Goal: Task Accomplishment & Management: Use online tool/utility

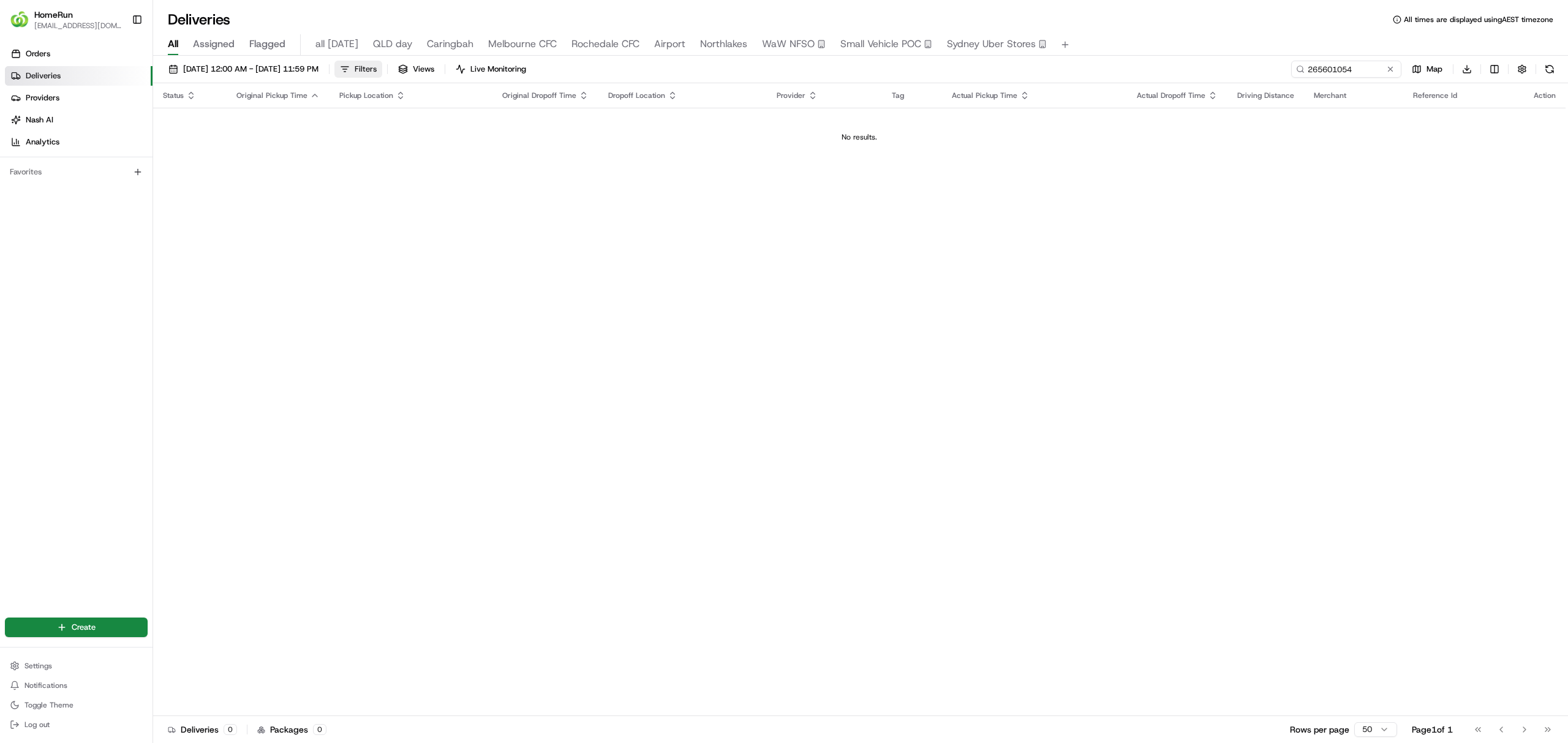
click at [377, 67] on span "Filters" at bounding box center [365, 70] width 22 height 11
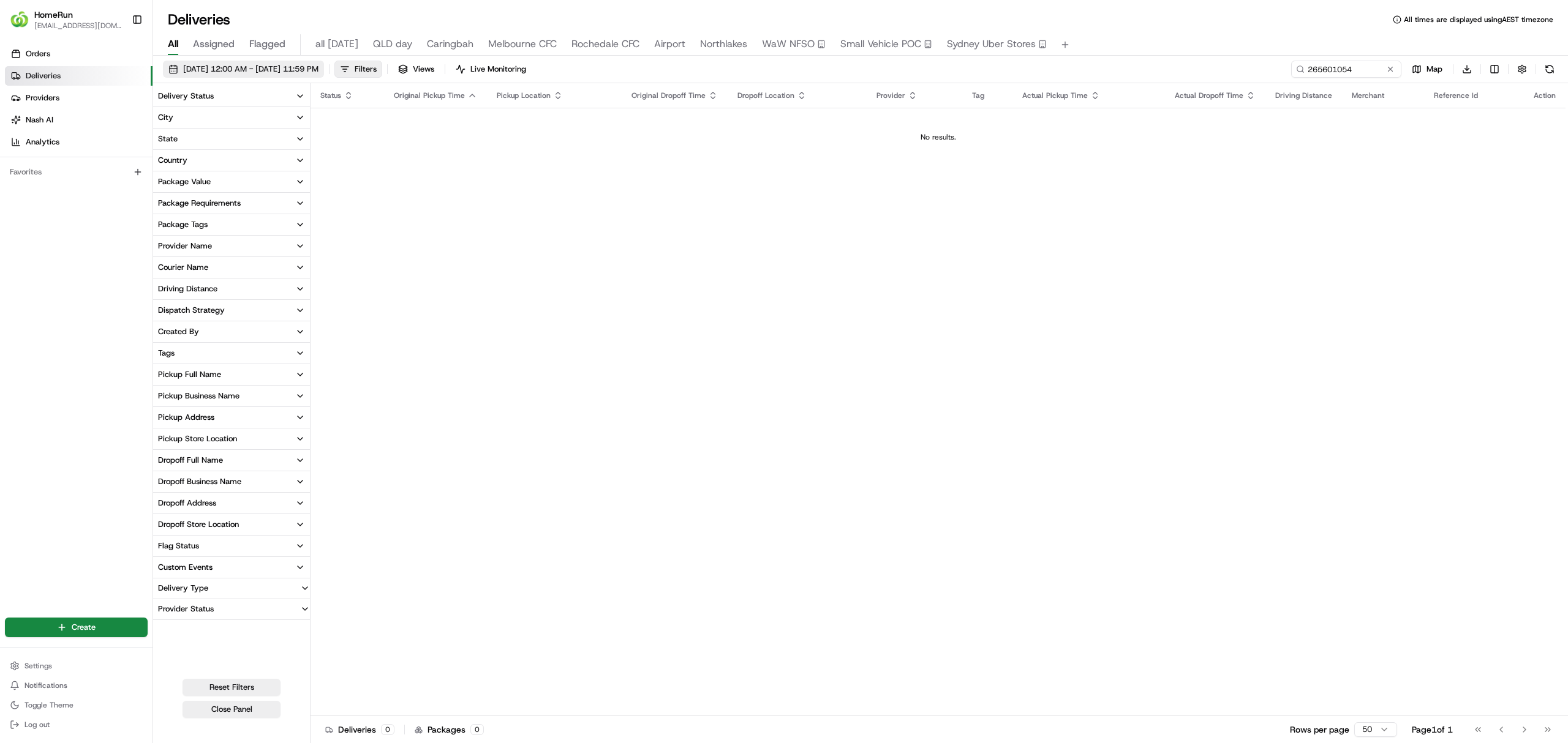
click at [220, 69] on span "25/08/2025 12:00 AM - 31/08/2025 11:59 PM" at bounding box center [250, 70] width 135 height 11
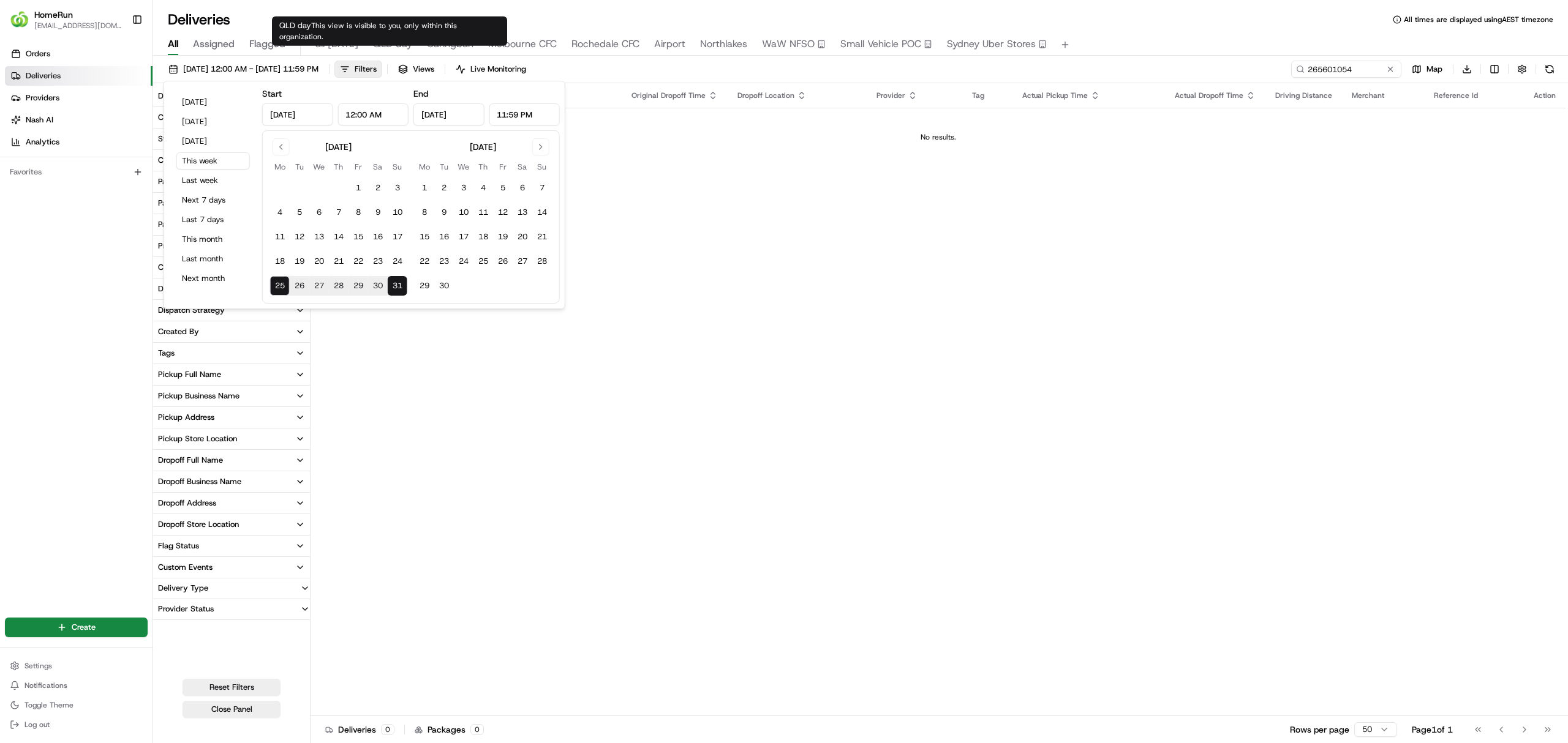
type input "Aug 25, 2025"
click at [398, 44] on span "QLD day" at bounding box center [392, 43] width 39 height 14
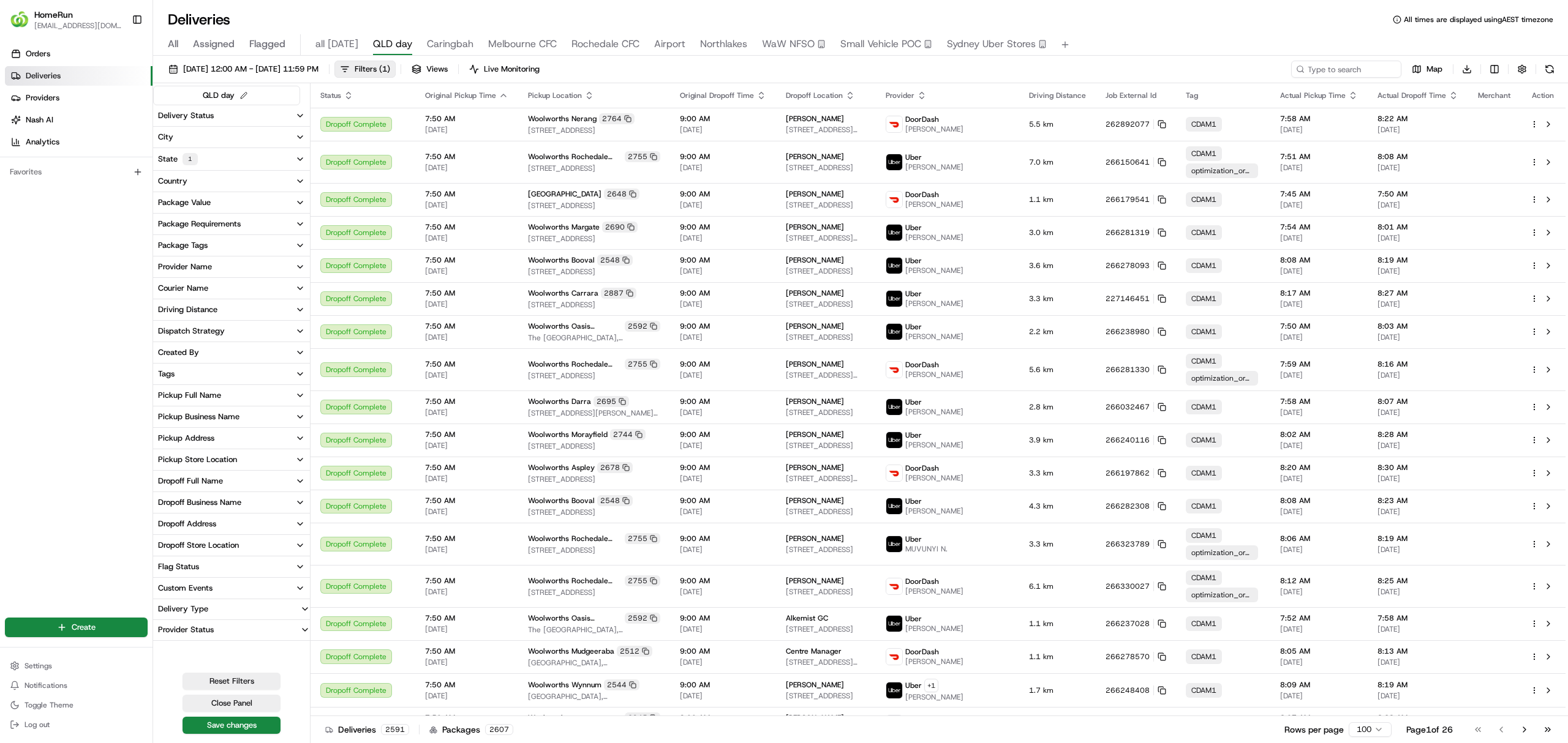
click at [192, 268] on div "Provider Name" at bounding box center [185, 267] width 54 height 11
click at [160, 358] on button "Sherpa" at bounding box center [161, 355] width 10 height 10
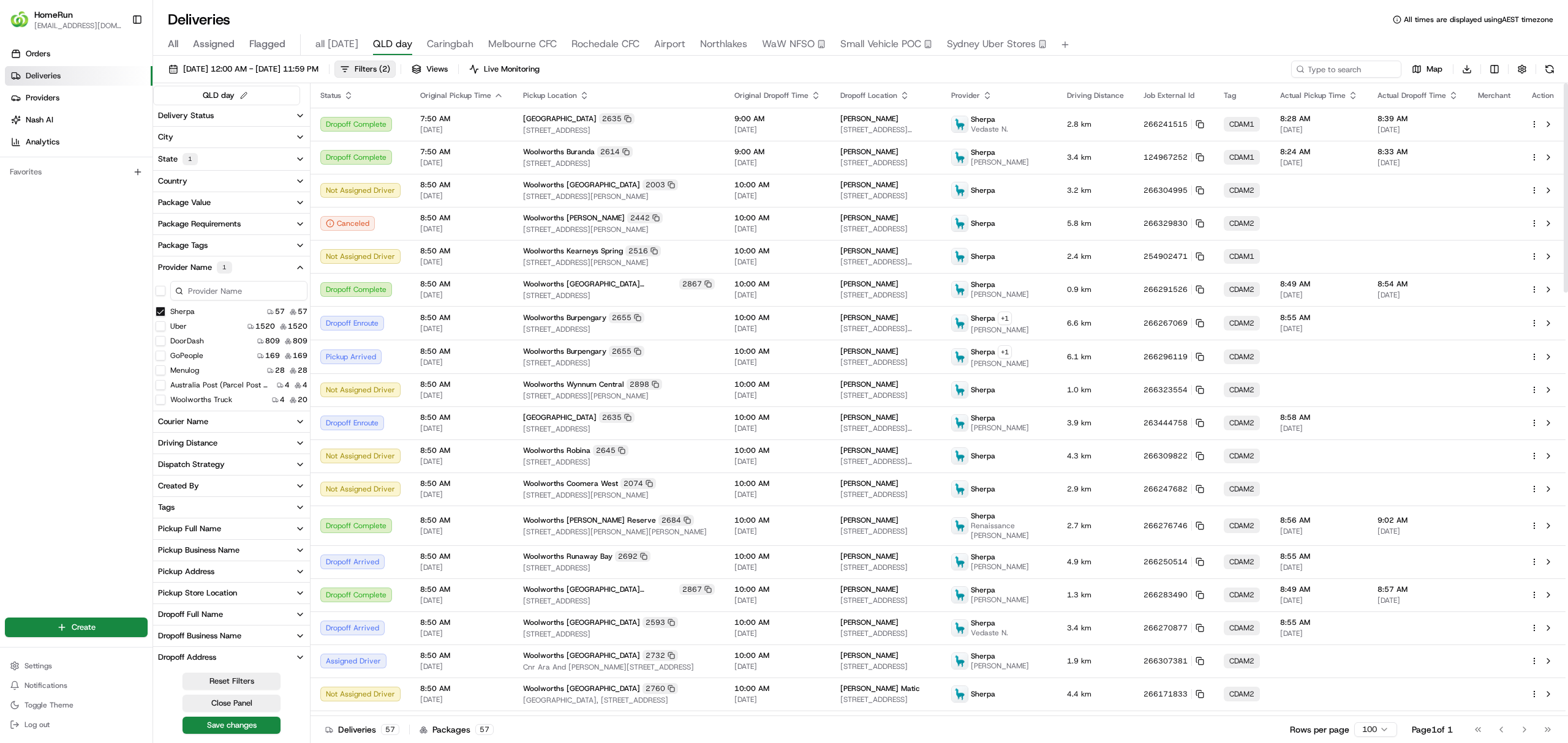
click at [298, 268] on icon "button" at bounding box center [300, 268] width 10 height 10
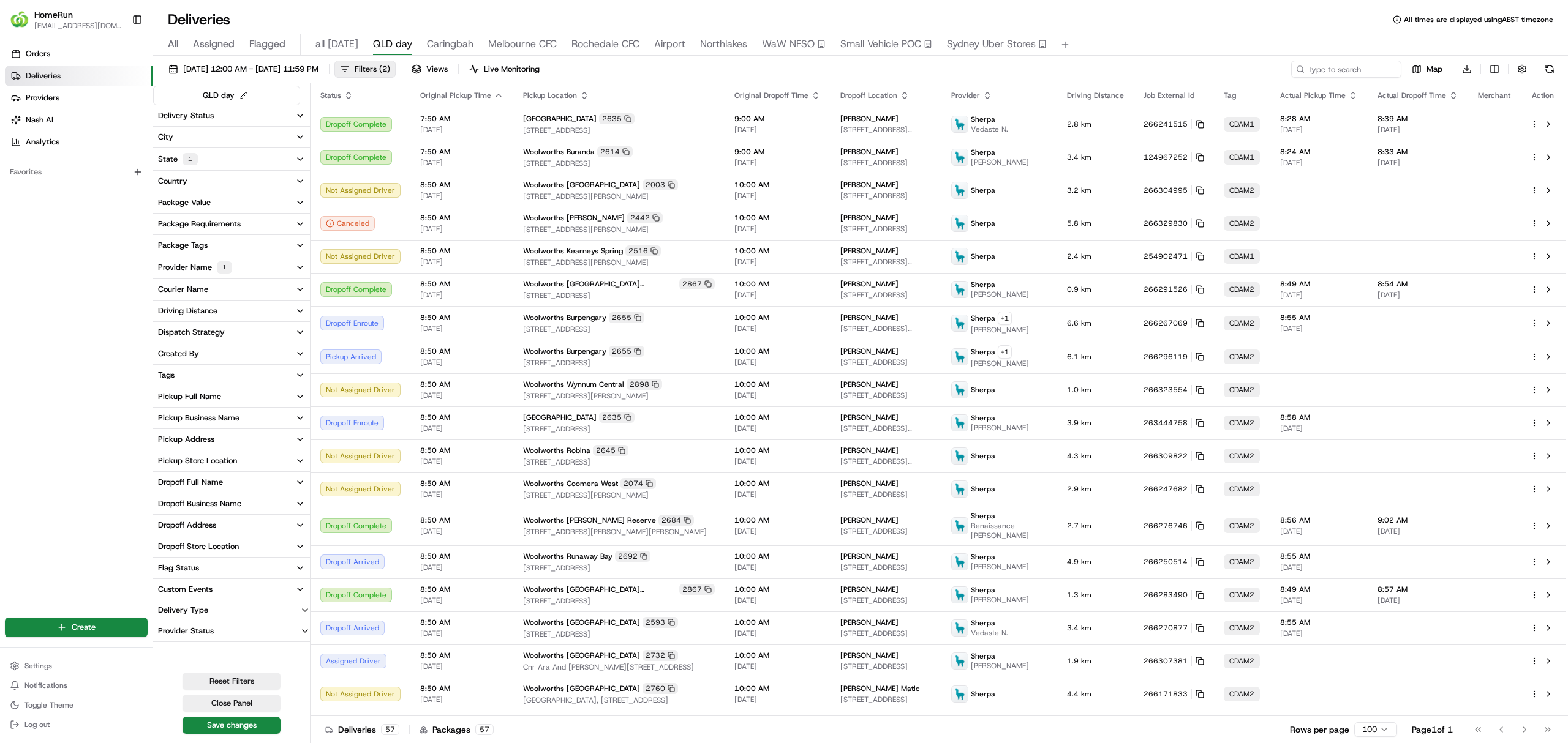
click at [244, 120] on button "Delivery Status" at bounding box center [232, 116] width 157 height 21
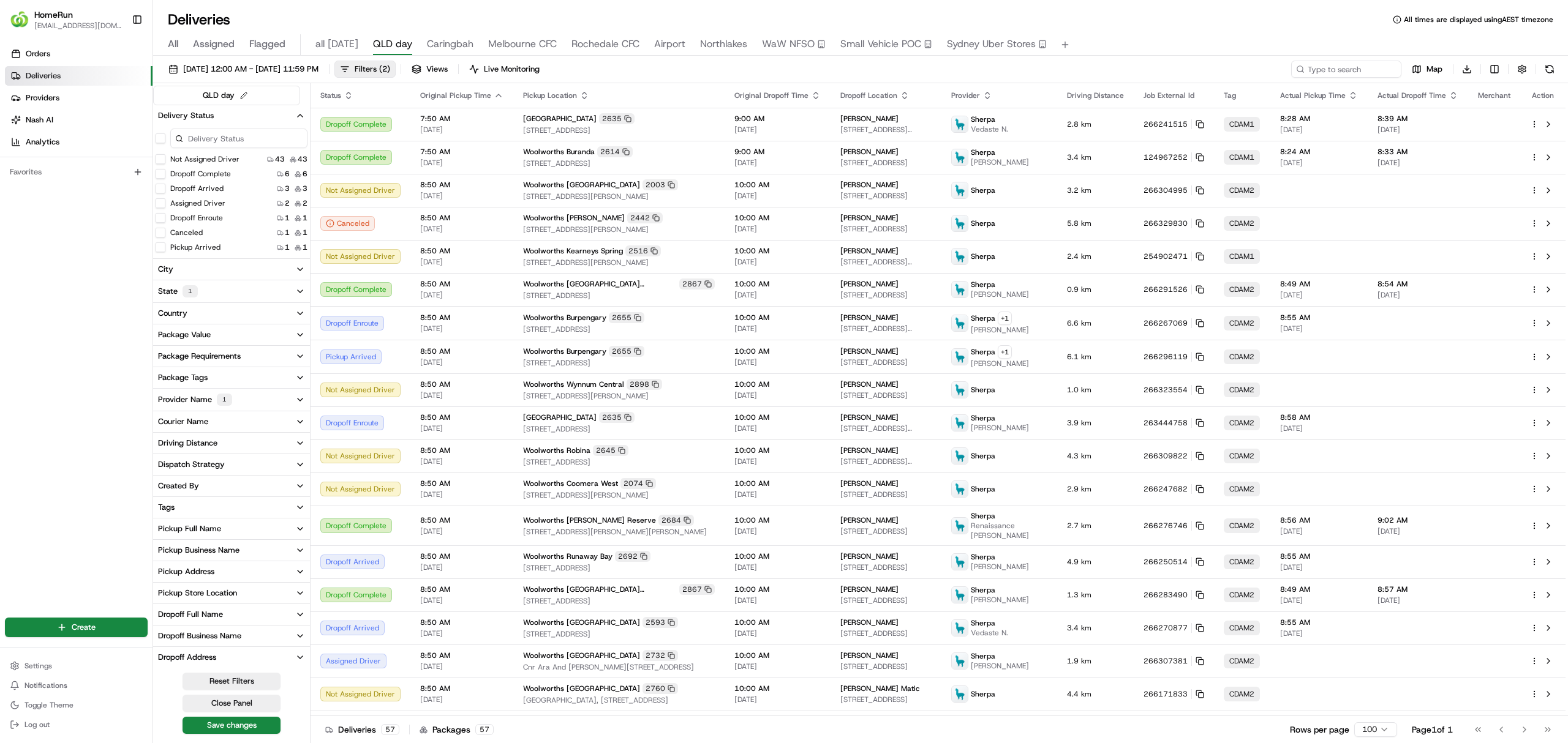
click at [162, 159] on button "Not Assigned Driver" at bounding box center [161, 159] width 10 height 10
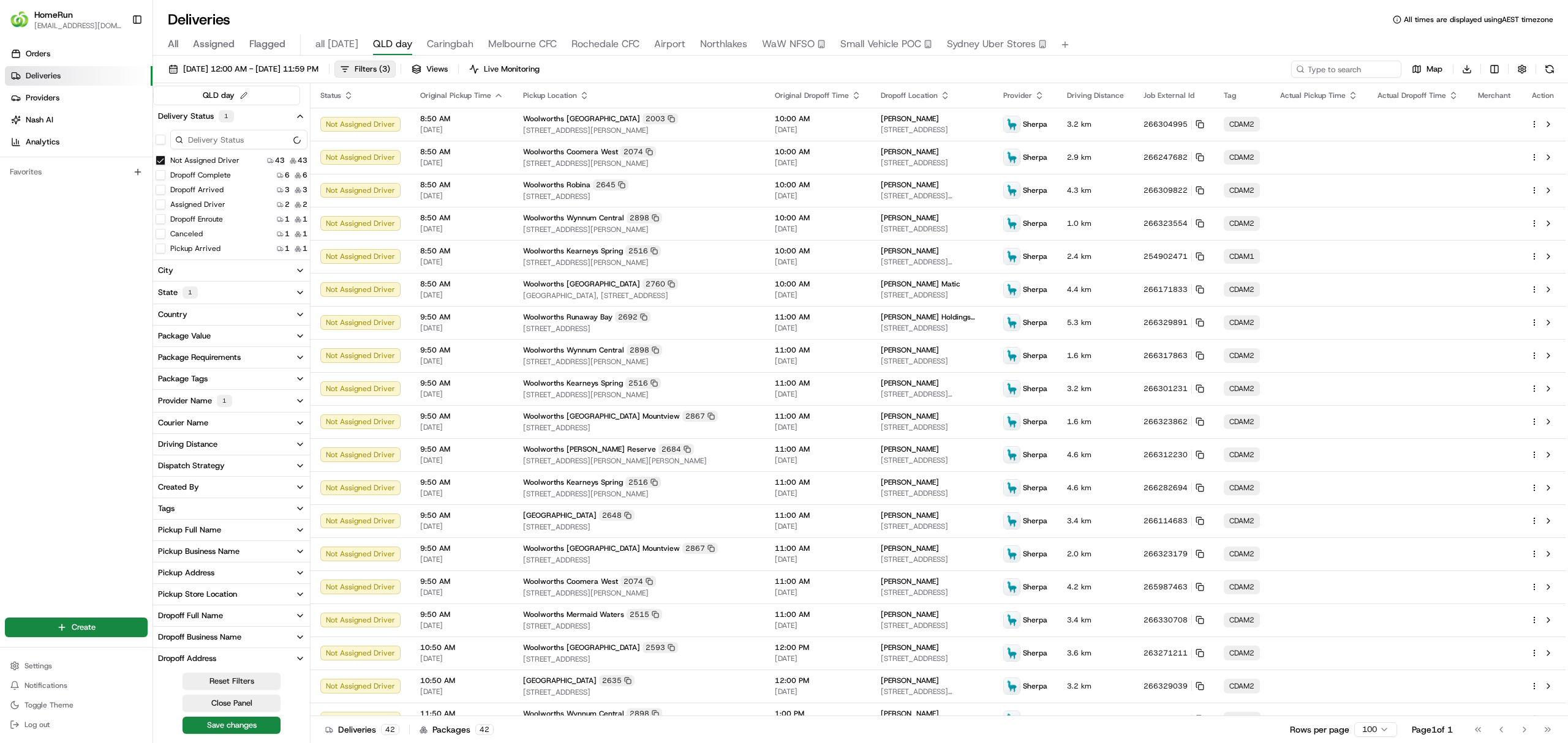
click at [163, 205] on button "Assigned Driver" at bounding box center [161, 205] width 10 height 10
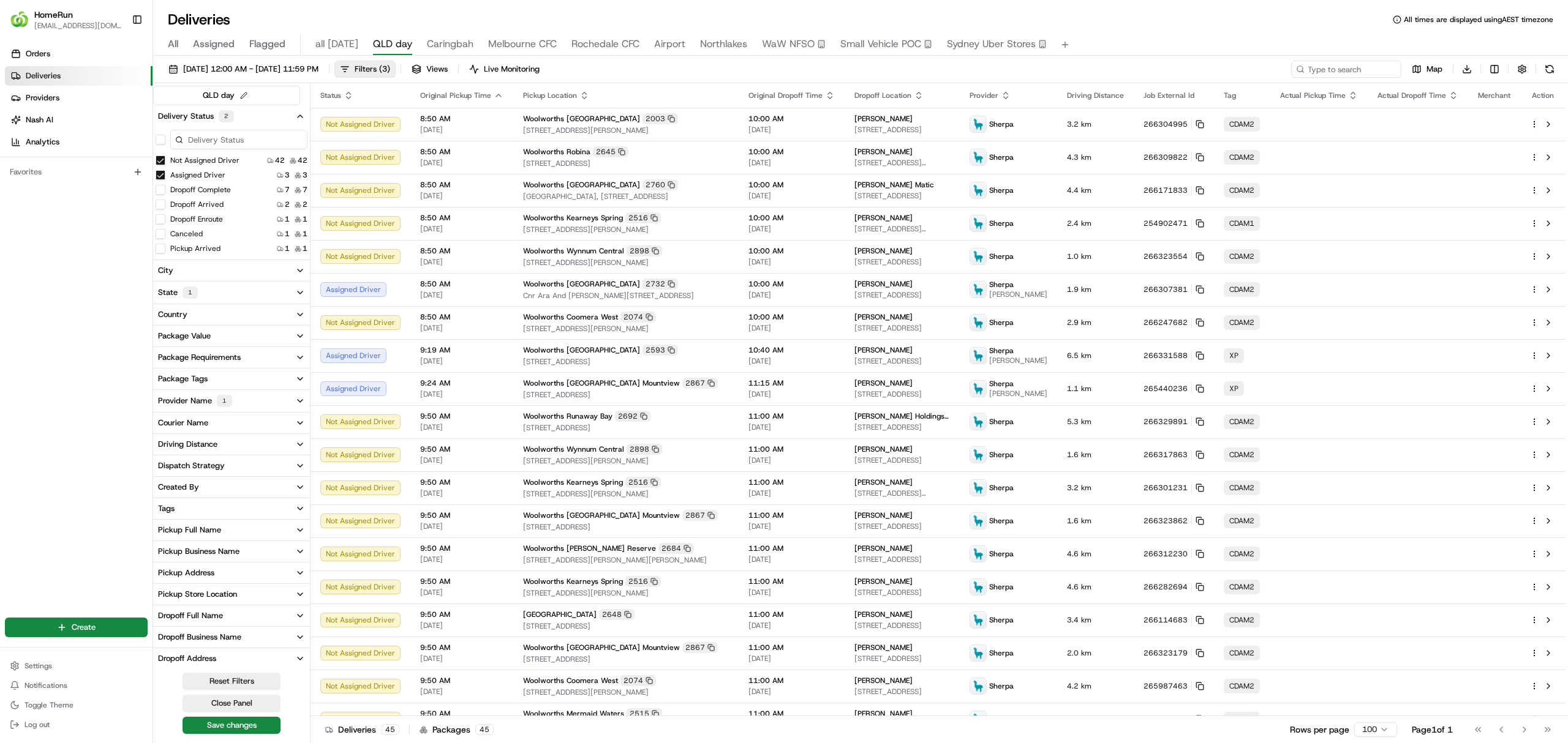
click at [220, 384] on button "Package Tags" at bounding box center [232, 379] width 157 height 21
click at [158, 499] on button "XP" at bounding box center [161, 495] width 10 height 10
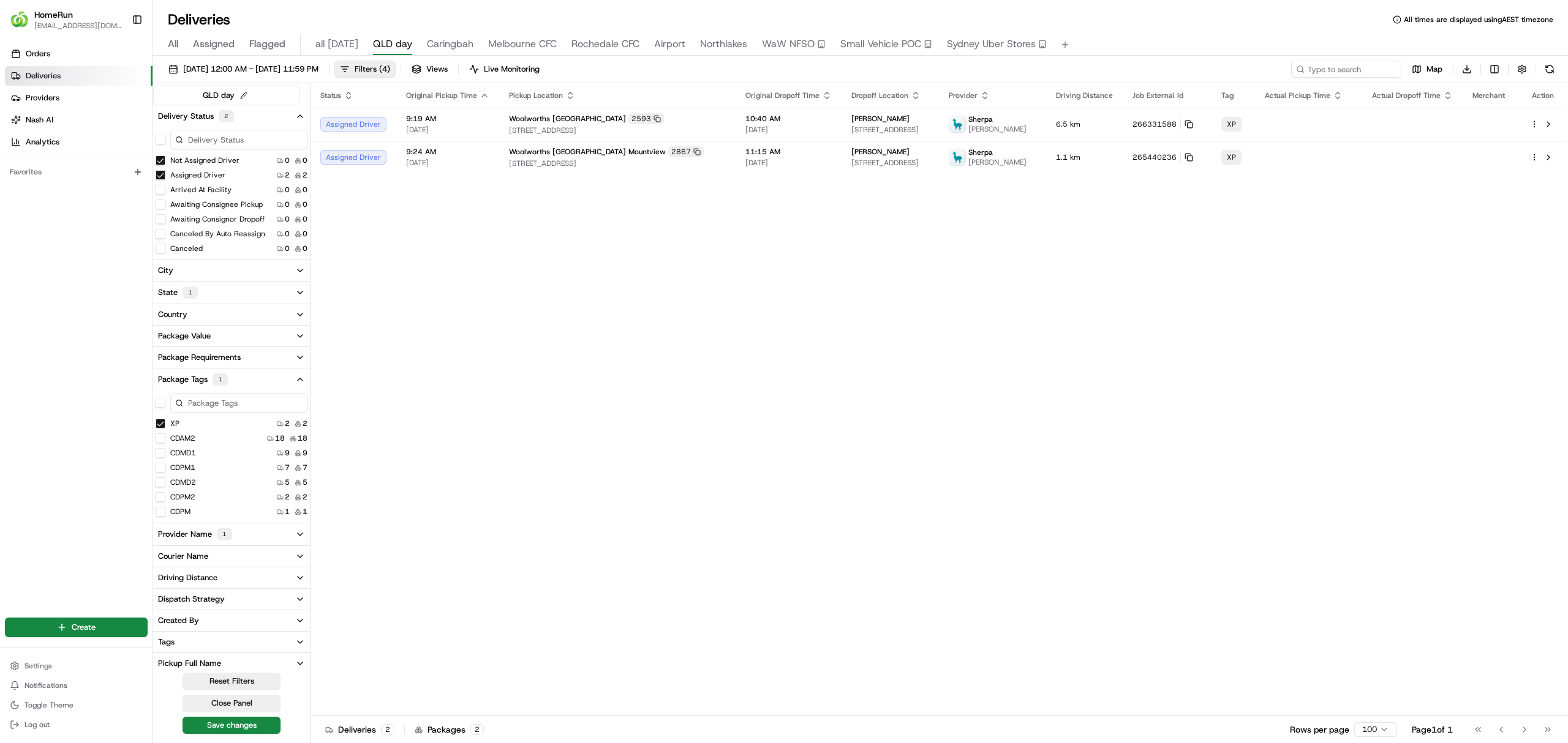
click at [301, 382] on icon "button" at bounding box center [300, 380] width 10 height 10
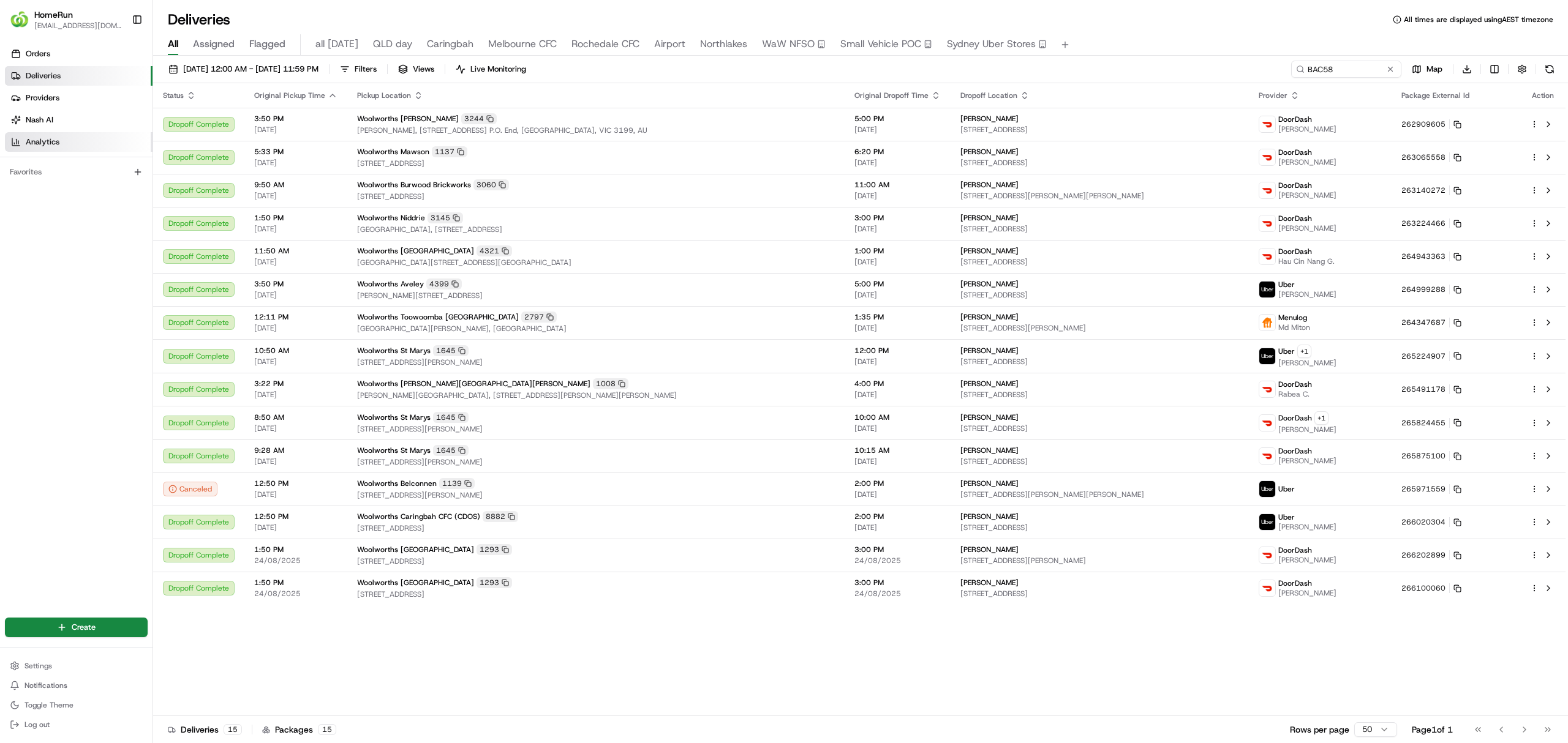
click at [49, 147] on link "Analytics" at bounding box center [78, 142] width 147 height 19
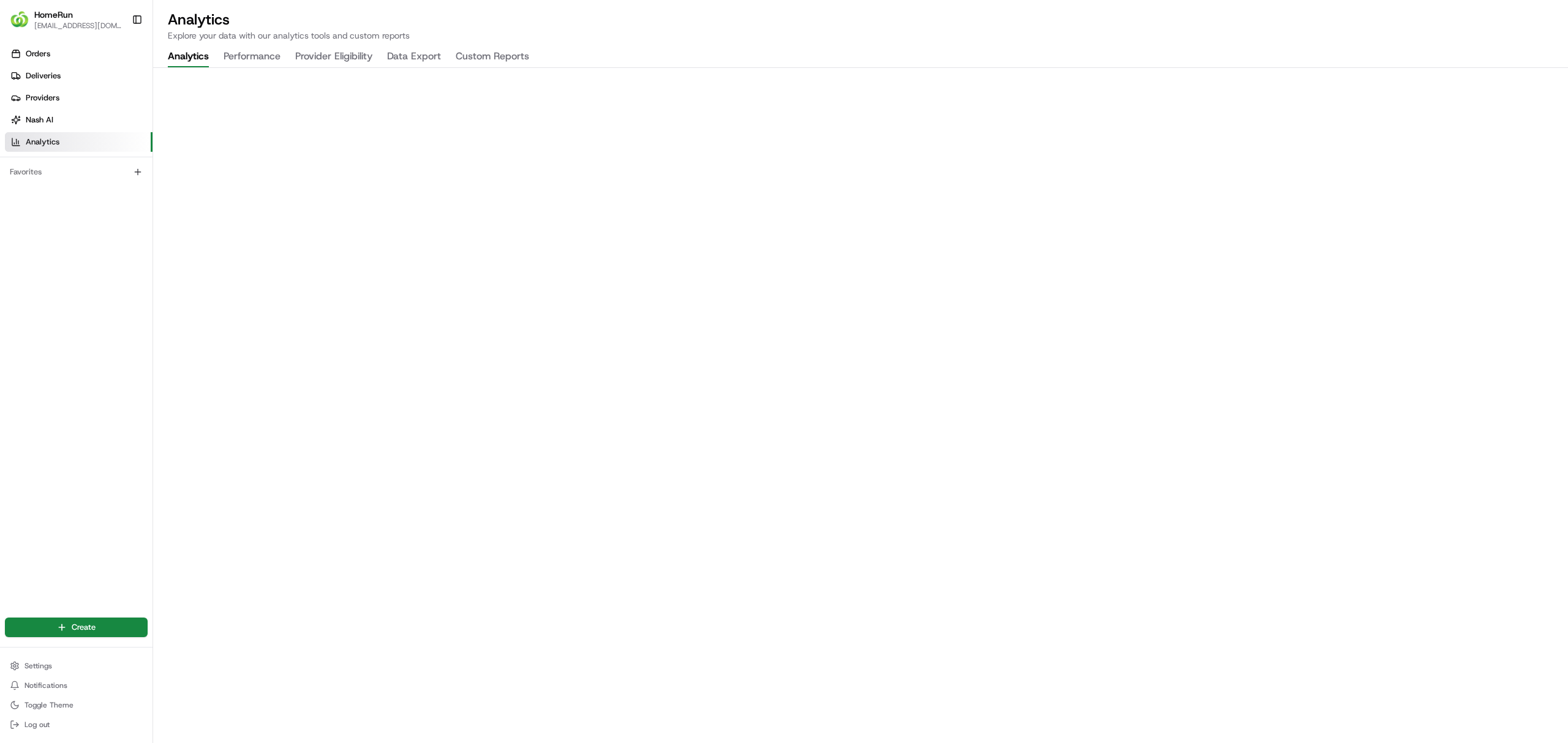
click at [419, 55] on button "Data Export" at bounding box center [414, 57] width 54 height 21
click at [790, 32] on p "Explore your data with our analytics tools and custom reports" at bounding box center [860, 35] width 1385 height 12
click at [493, 57] on button "Custom Reports" at bounding box center [492, 57] width 74 height 21
click at [200, 52] on button "Analytics" at bounding box center [188, 57] width 41 height 21
click at [417, 52] on button "Data Export" at bounding box center [414, 57] width 54 height 21
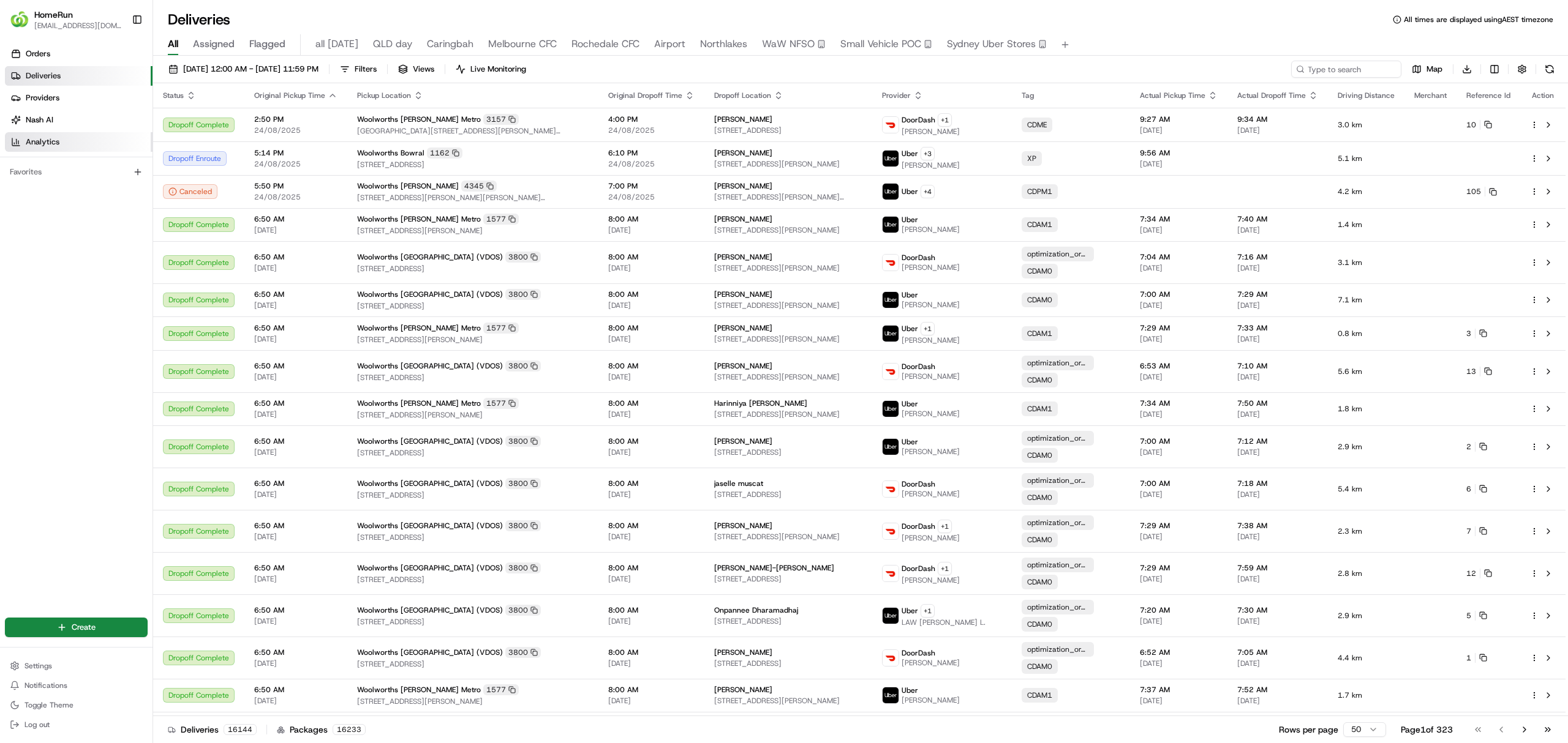
click at [39, 143] on span "Analytics" at bounding box center [42, 142] width 33 height 11
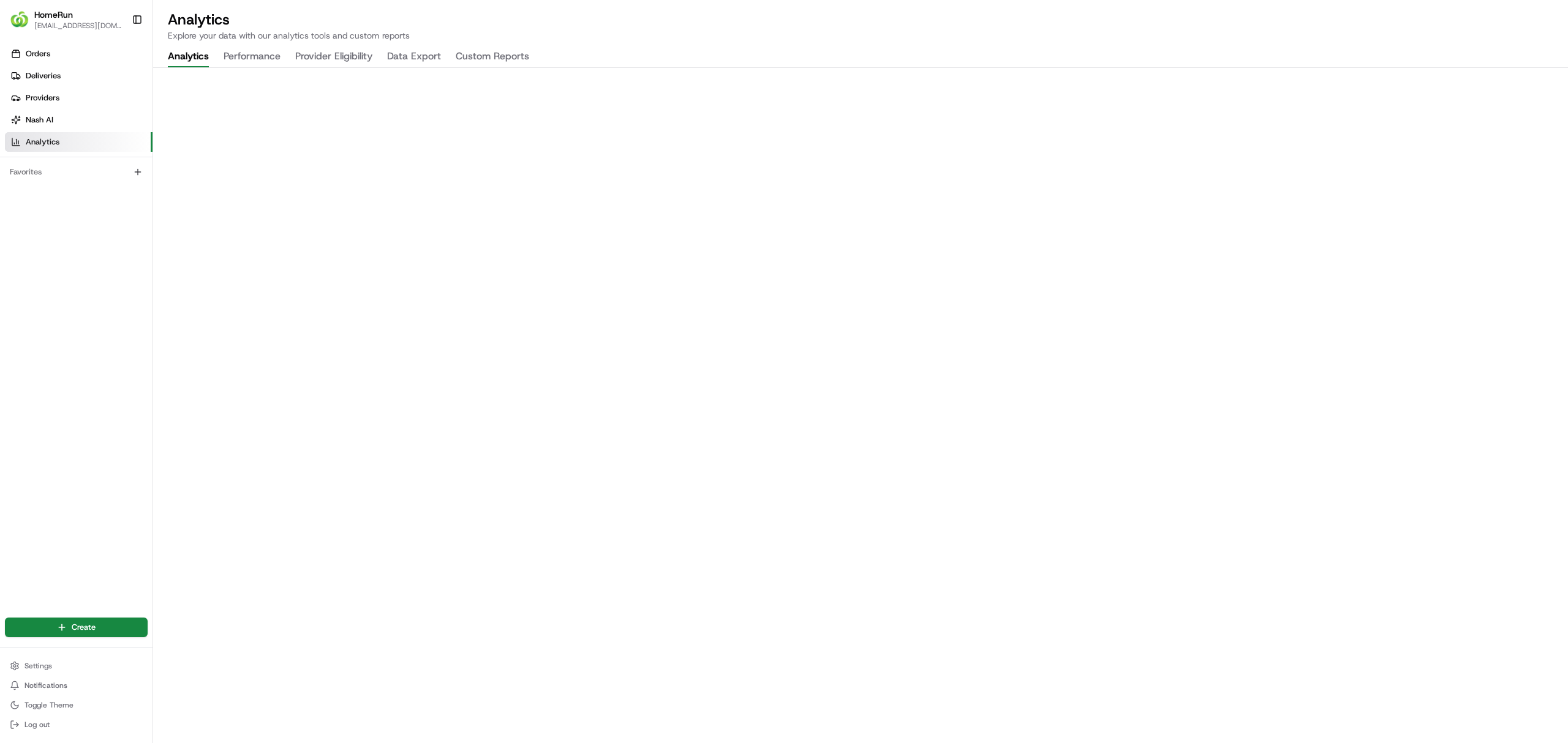
click at [419, 57] on button "Data Export" at bounding box center [414, 57] width 54 height 21
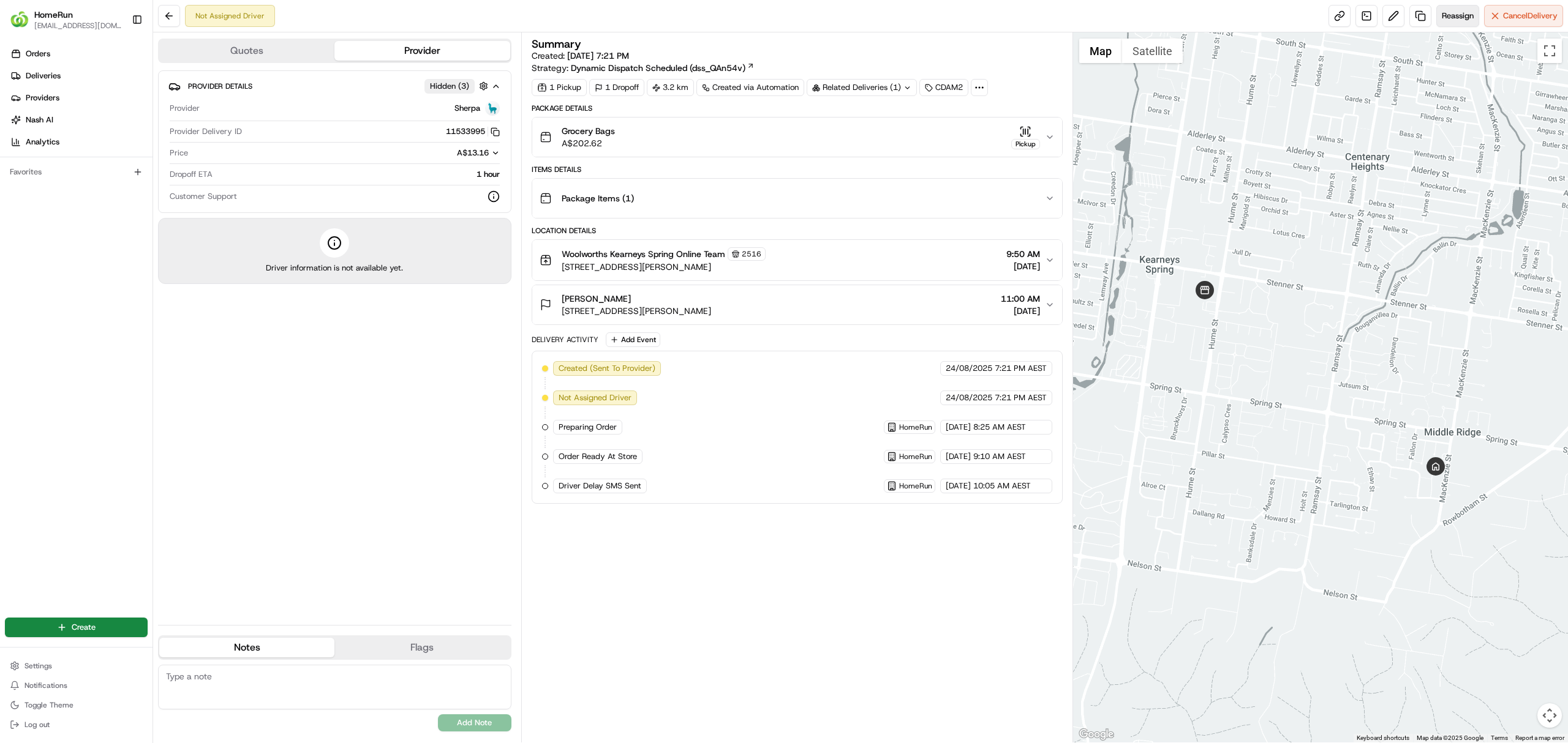
click at [1454, 14] on span "Reassign" at bounding box center [1457, 16] width 32 height 11
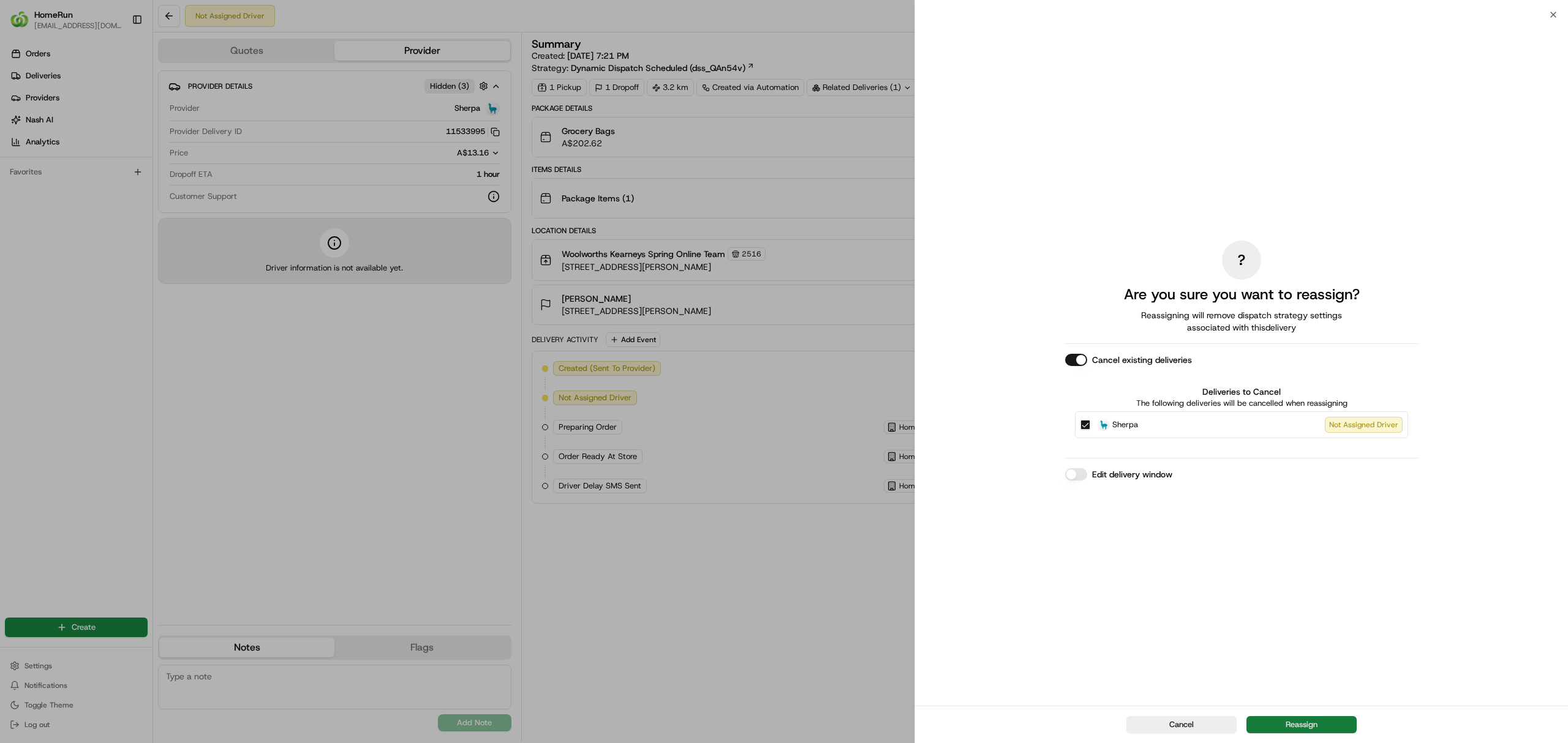
click at [1293, 725] on button "Reassign" at bounding box center [1301, 725] width 110 height 17
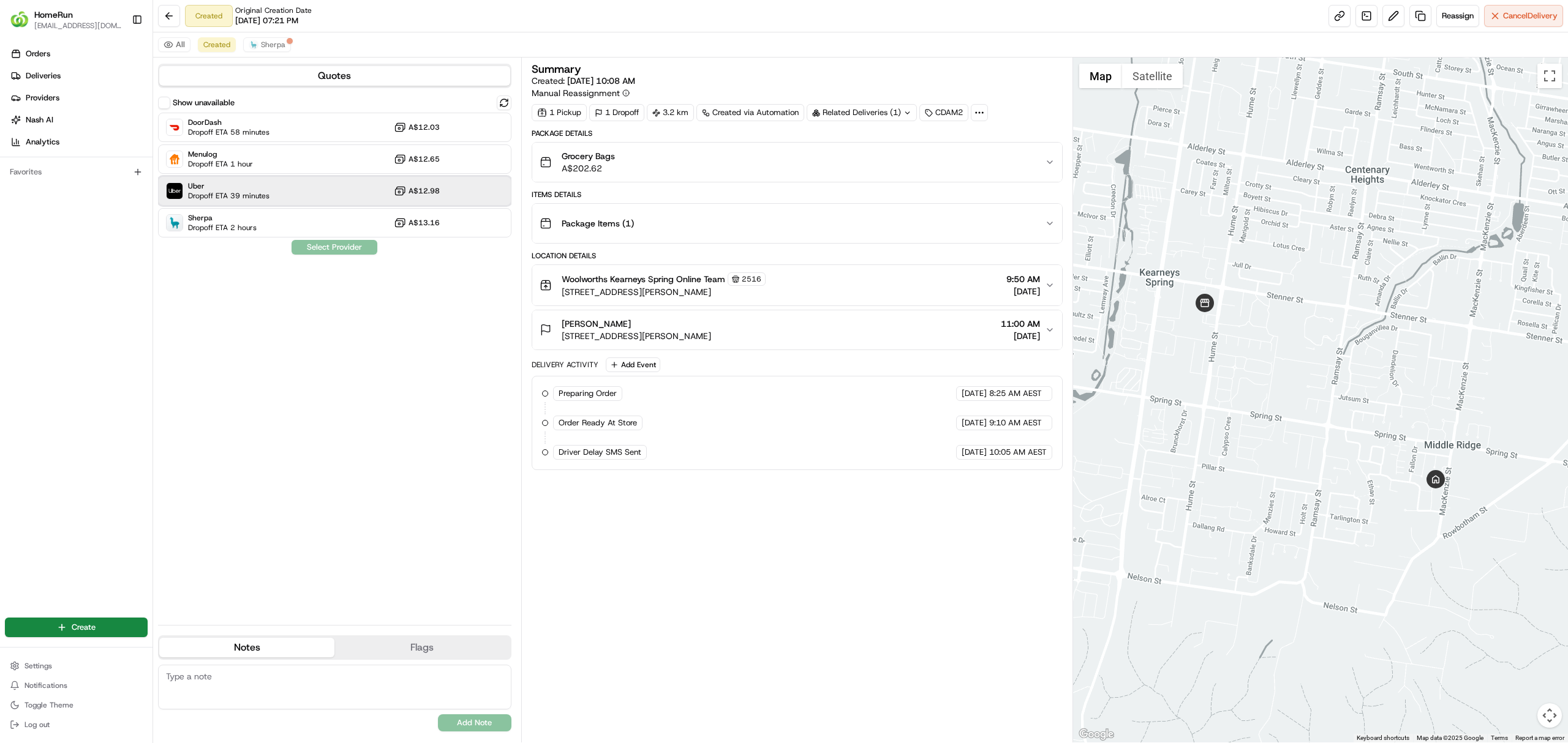
click at [268, 194] on span "Dropoff ETA 39 minutes" at bounding box center [229, 196] width 81 height 10
click at [345, 244] on button "Assign Provider" at bounding box center [334, 247] width 87 height 14
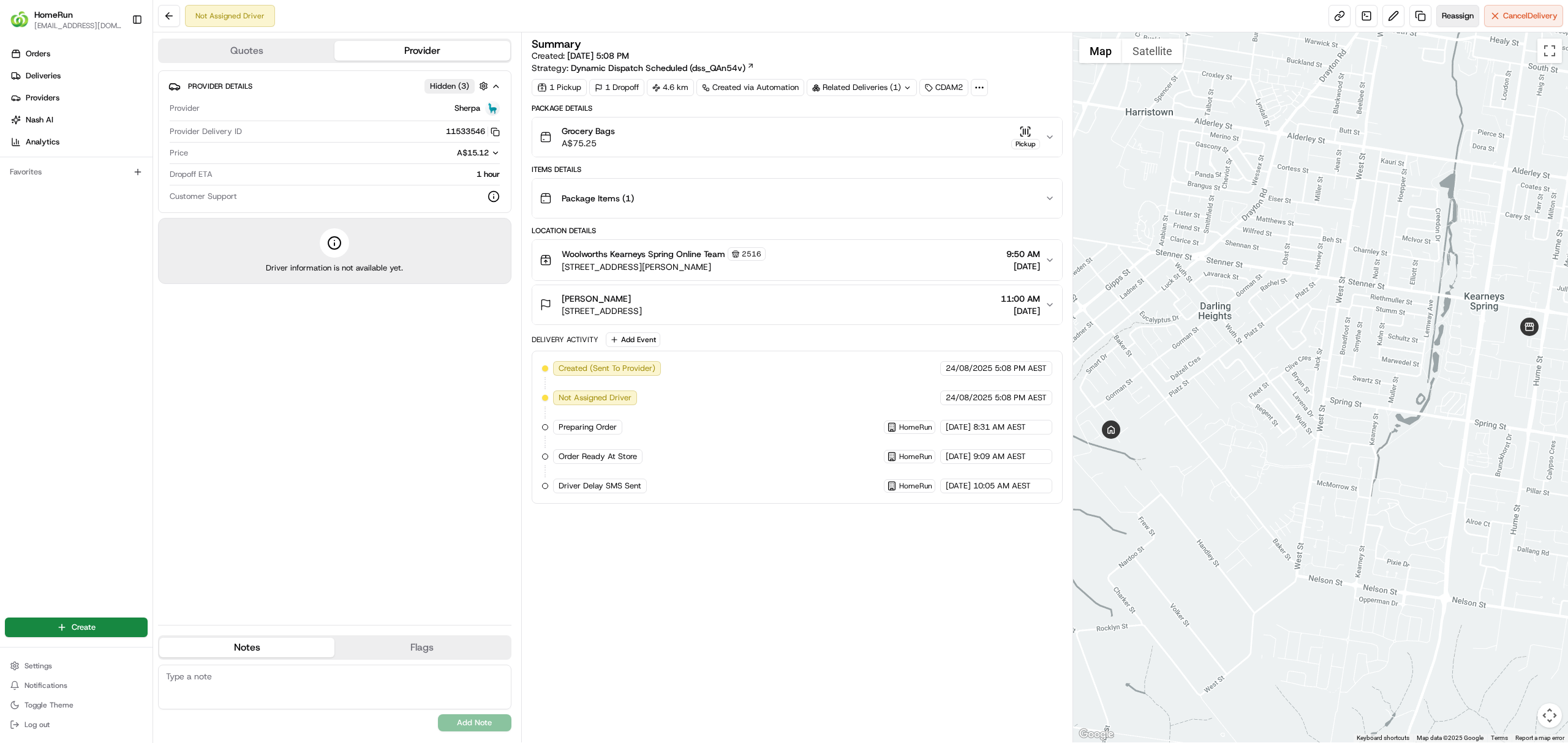
click at [1450, 13] on span "Reassign" at bounding box center [1457, 16] width 32 height 11
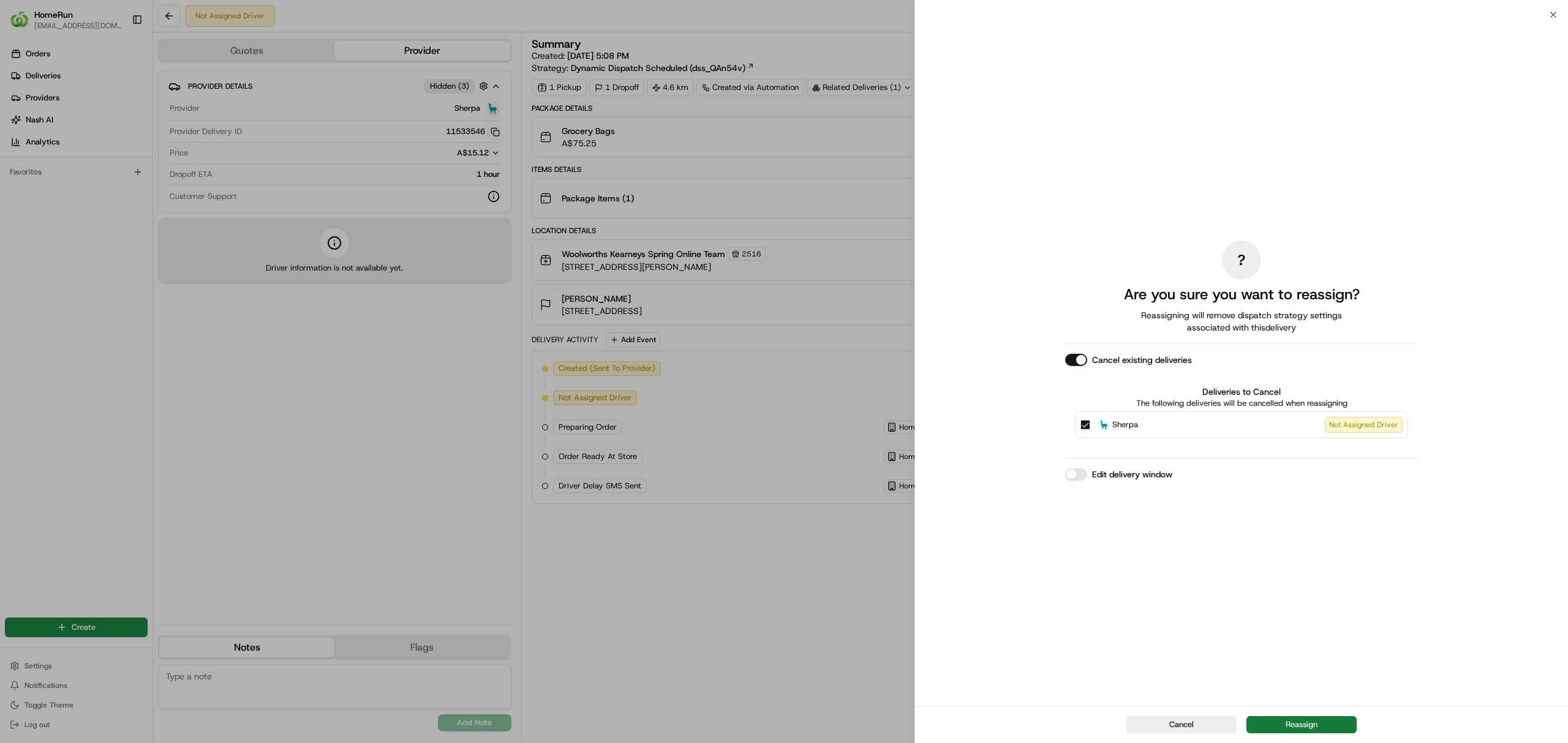
click at [1301, 722] on button "Reassign" at bounding box center [1301, 725] width 110 height 17
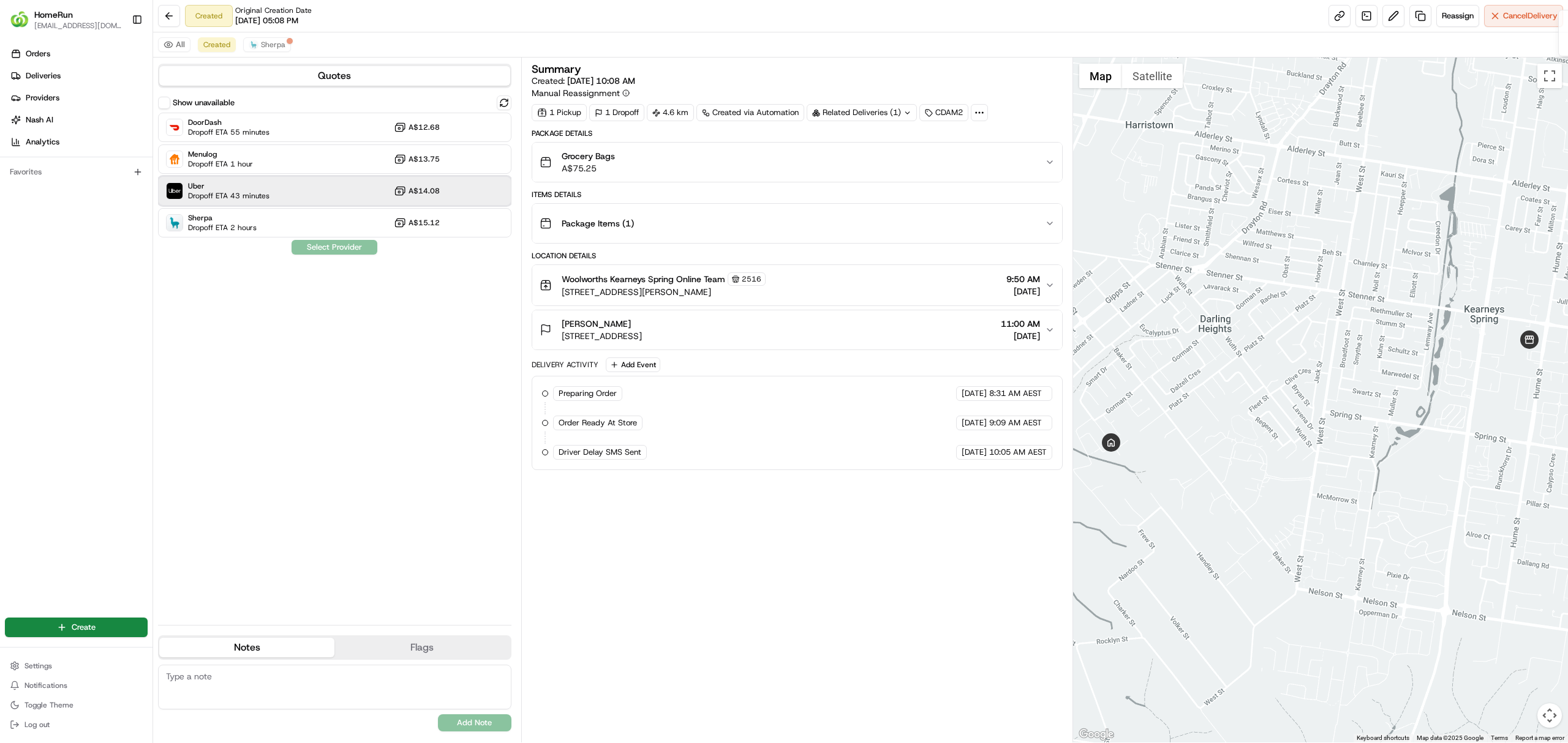
click at [235, 196] on span "Dropoff ETA 43 minutes" at bounding box center [229, 196] width 81 height 10
click at [348, 248] on button "Assign Provider" at bounding box center [334, 247] width 87 height 14
